Goal: Transaction & Acquisition: Purchase product/service

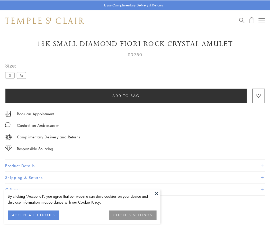
scroll to position [18, 0]
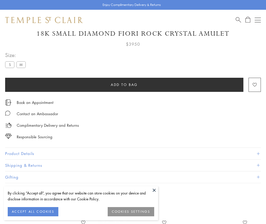
click at [124, 84] on span "Add to bag" at bounding box center [124, 85] width 27 height 6
